Goal: Transaction & Acquisition: Purchase product/service

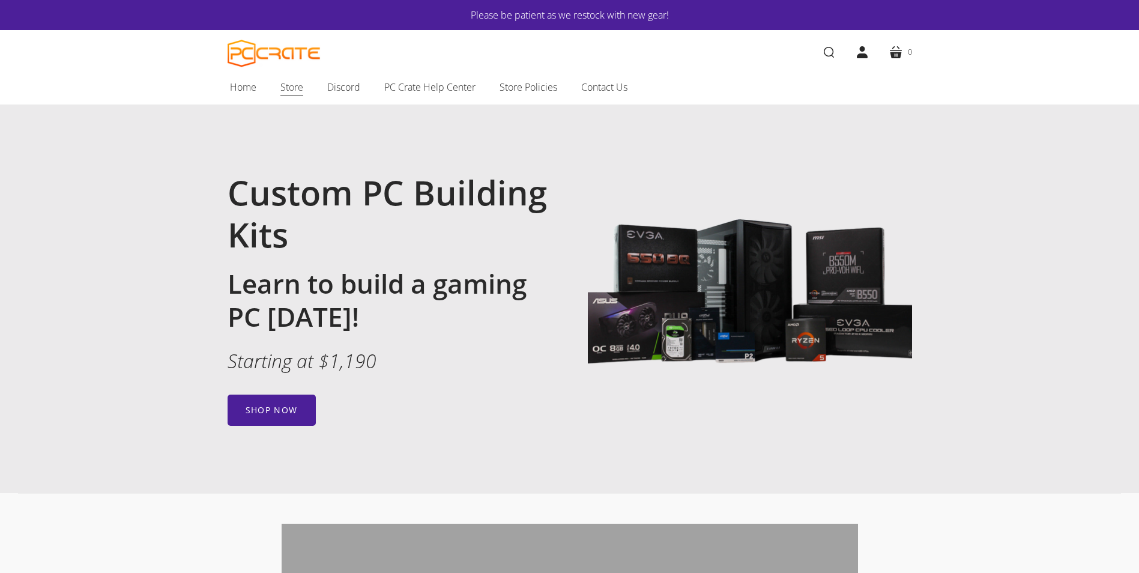
click at [282, 94] on span "Store" at bounding box center [291, 87] width 23 height 16
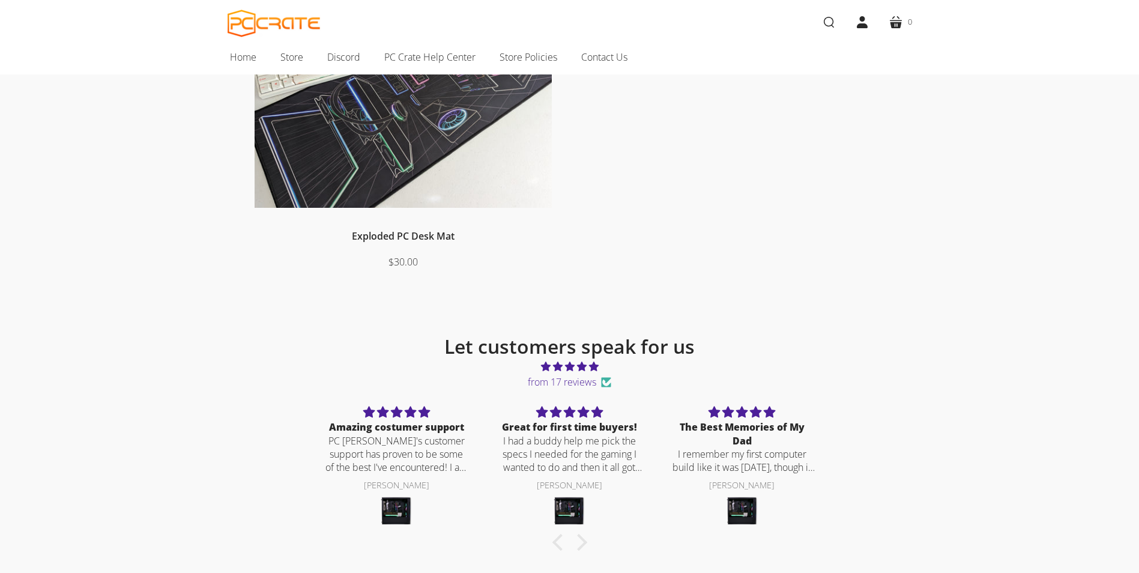
scroll to position [540, 0]
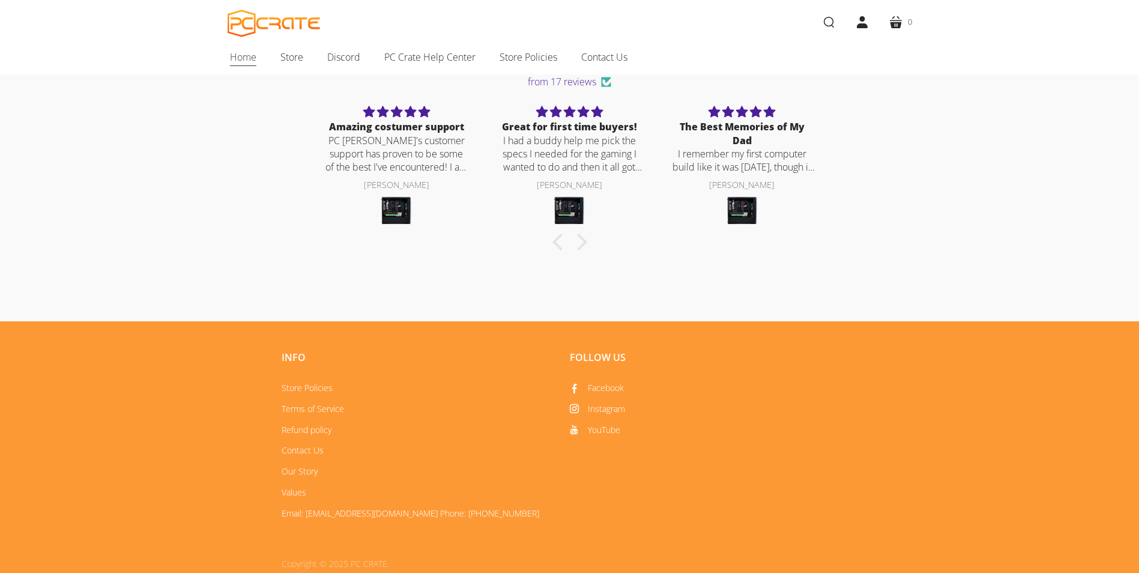
click at [253, 56] on span "Home" at bounding box center [243, 57] width 26 height 16
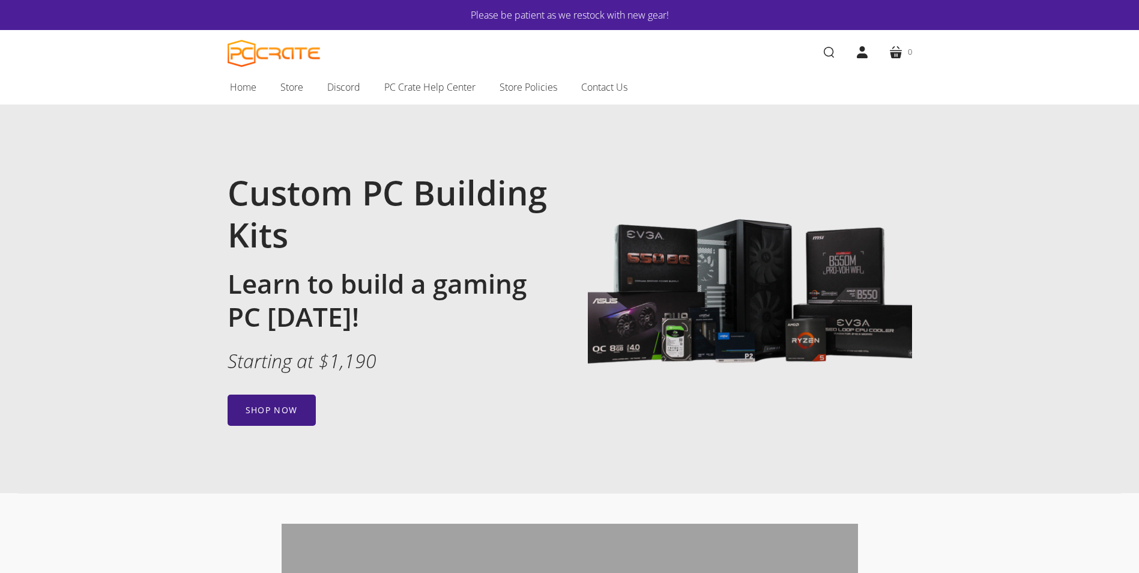
click at [289, 406] on link "Shop now" at bounding box center [271, 409] width 88 height 31
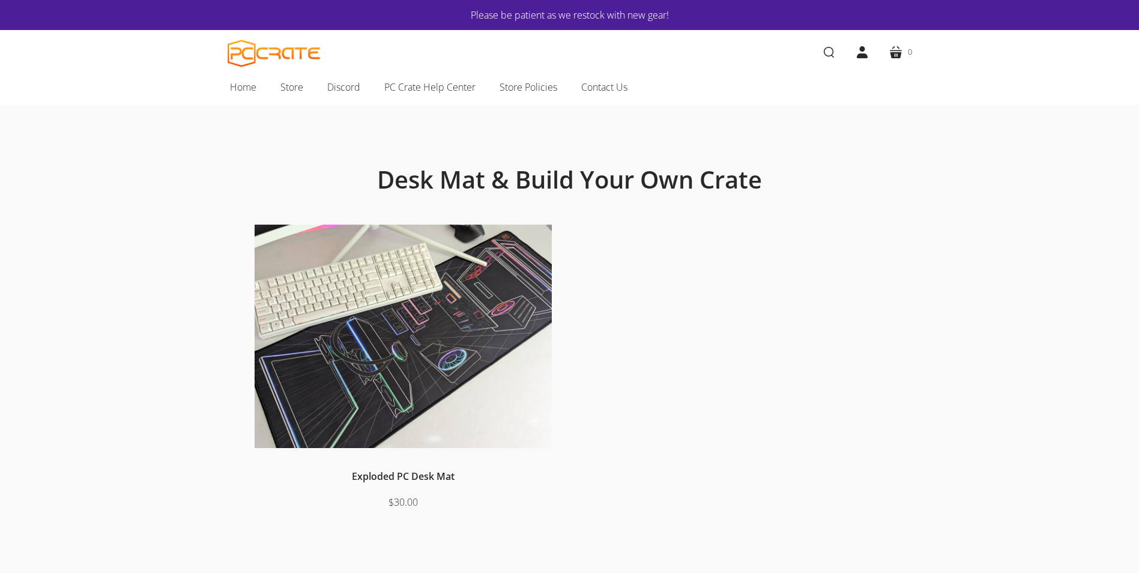
click at [393, 334] on img at bounding box center [402, 336] width 297 height 224
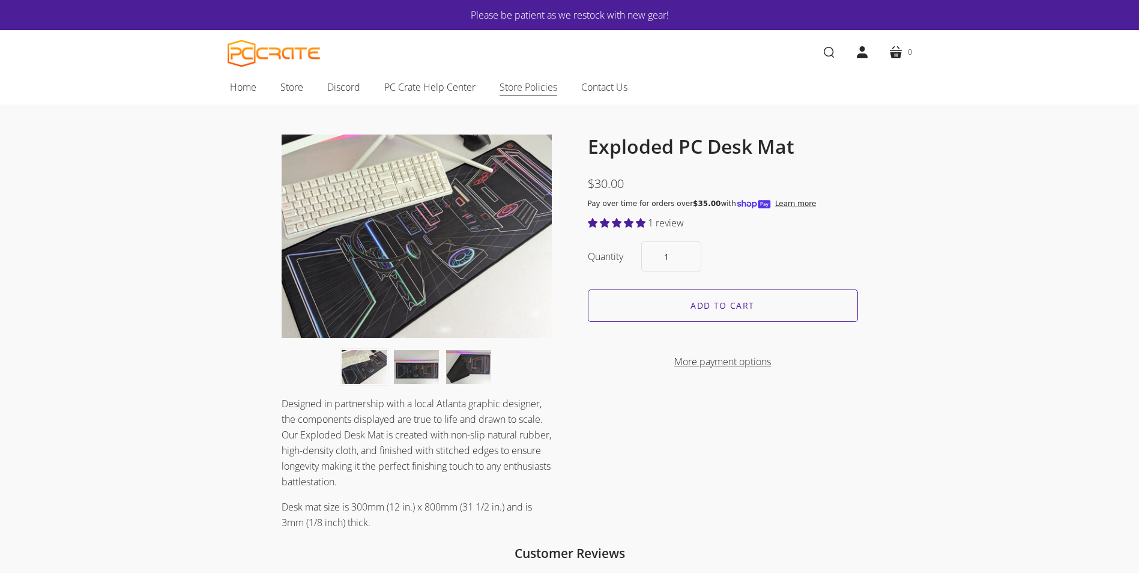
click at [536, 91] on span "Store Policies" at bounding box center [528, 87] width 58 height 16
